Goal: Connect with others: Connect with others

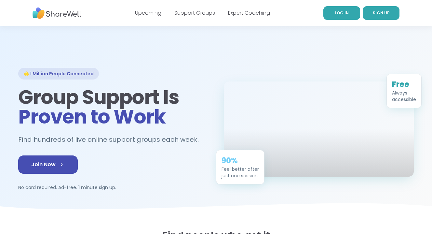
click at [347, 17] on link "LOG IN" at bounding box center [341, 13] width 37 height 14
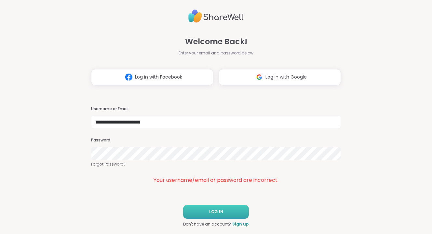
click at [219, 215] on button "LOG IN" at bounding box center [216, 212] width 66 height 14
click at [279, 85] on button "Log in with Google" at bounding box center [280, 77] width 122 height 16
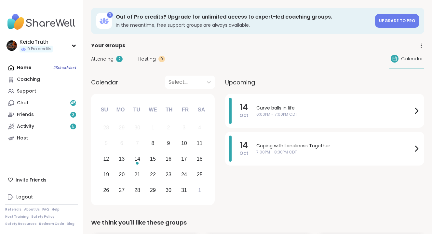
click at [62, 63] on div "Home 2 Scheduled Coaching Support Chat 45 Friends 3 Activity 5 Host" at bounding box center [41, 103] width 73 height 82
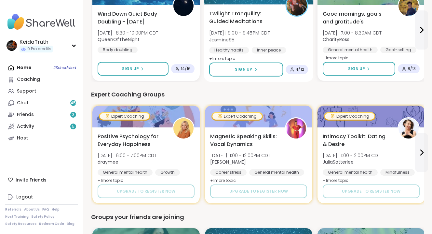
scroll to position [375, 0]
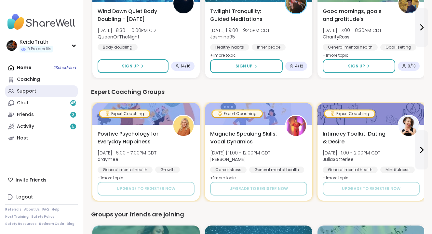
click at [43, 90] on link "Support" at bounding box center [41, 91] width 73 height 12
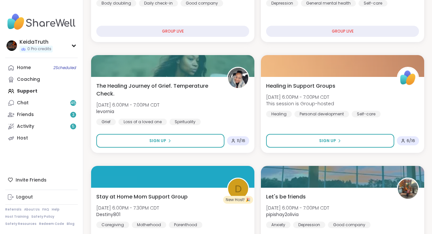
scroll to position [250, 0]
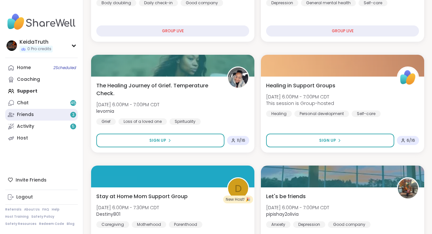
click at [66, 119] on link "Friends 3" at bounding box center [41, 115] width 73 height 12
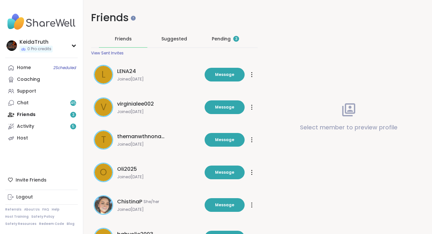
click at [219, 41] on div "Pending 3" at bounding box center [225, 38] width 27 height 7
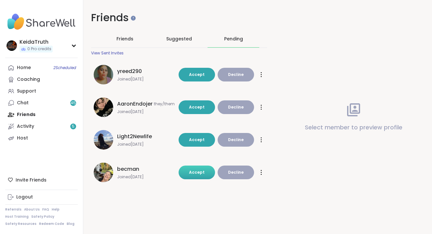
click at [191, 171] on span "Accept" at bounding box center [197, 172] width 16 height 6
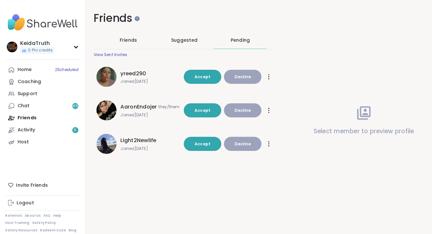
click at [194, 199] on div "Friends Friends Suggested Pending View Sent Invites yreed290 Joined Aug 2025 Ac…" at bounding box center [257, 117] width 349 height 234
click at [128, 136] on span "Light2Newlife" at bounding box center [134, 136] width 35 height 8
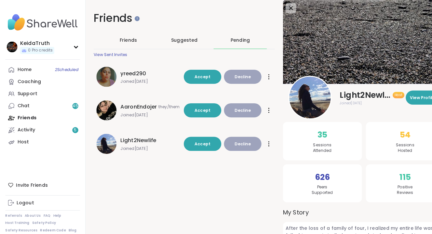
click at [311, 102] on img at bounding box center [301, 94] width 40 height 40
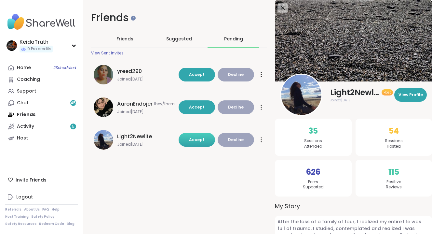
click at [191, 141] on span "Accept" at bounding box center [197, 140] width 16 height 6
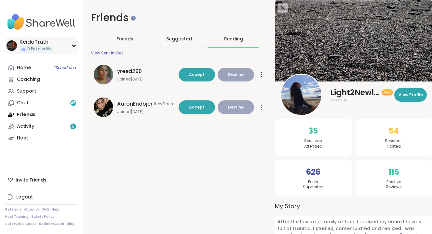
click at [46, 45] on div "KeidaTruth" at bounding box center [36, 41] width 33 height 7
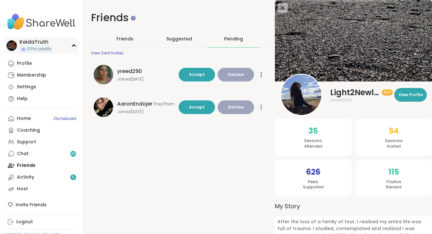
click at [43, 43] on div "KeidaTruth" at bounding box center [36, 41] width 33 height 7
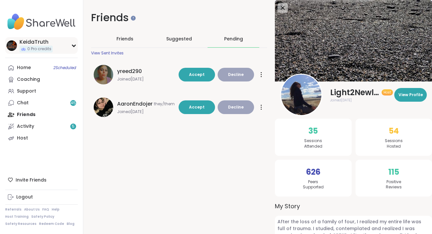
click at [43, 43] on div "KeidaTruth" at bounding box center [36, 41] width 33 height 7
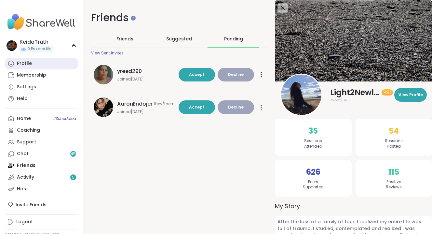
click at [27, 61] on div "Profile" at bounding box center [24, 63] width 15 height 7
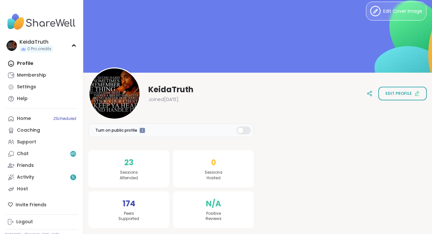
scroll to position [8, 0]
click at [46, 148] on link "Chat 45" at bounding box center [41, 154] width 73 height 12
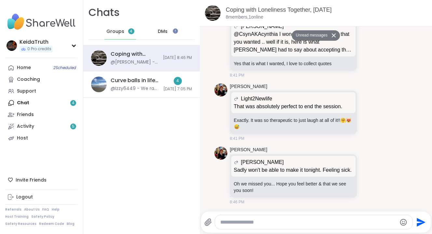
click at [169, 33] on div "DMs" at bounding box center [163, 32] width 32 height 16
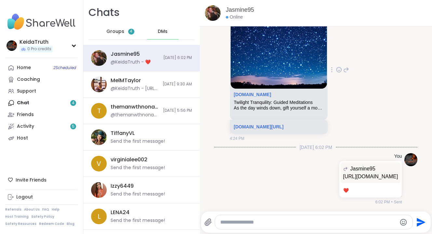
scroll to position [546, 0]
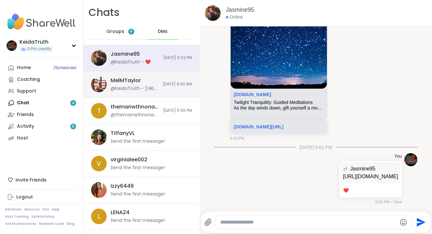
click at [122, 80] on div "MelMTaylor" at bounding box center [126, 80] width 30 height 7
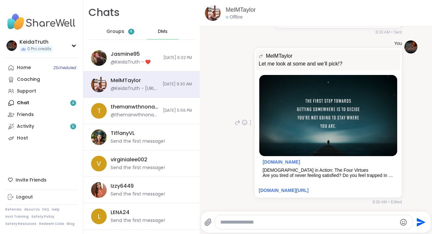
scroll to position [0, 0]
click at [240, 8] on link "MelMTaylor" at bounding box center [241, 10] width 30 height 8
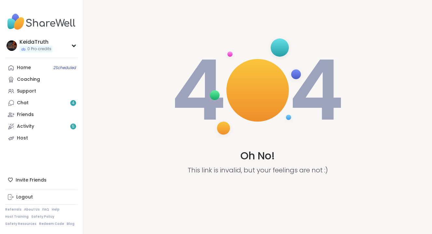
click at [36, 28] on img at bounding box center [41, 21] width 73 height 23
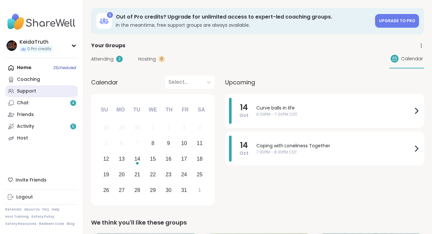
click at [36, 90] on link "Support" at bounding box center [41, 91] width 73 height 12
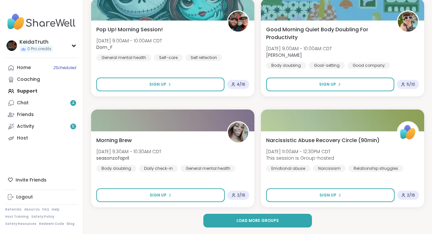
scroll to position [1854, 0]
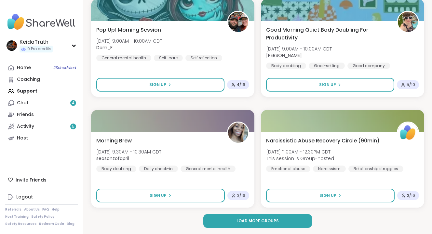
click at [288, 227] on button "Load more groups" at bounding box center [257, 221] width 108 height 14
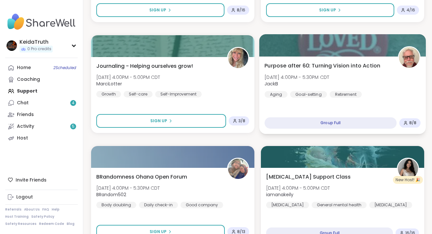
scroll to position [2837, 0]
